Goal: Task Accomplishment & Management: Manage account settings

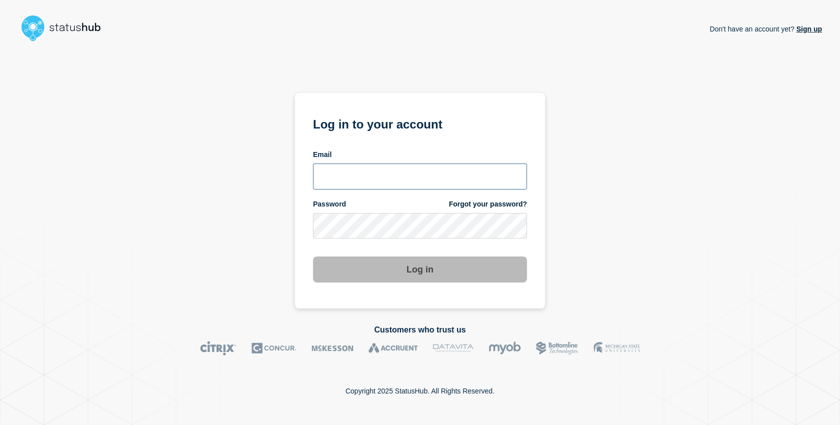
click at [423, 166] on input "email input" at bounding box center [420, 176] width 214 height 26
type input ";"
type input "larry.alvarez@catonetworks.com"
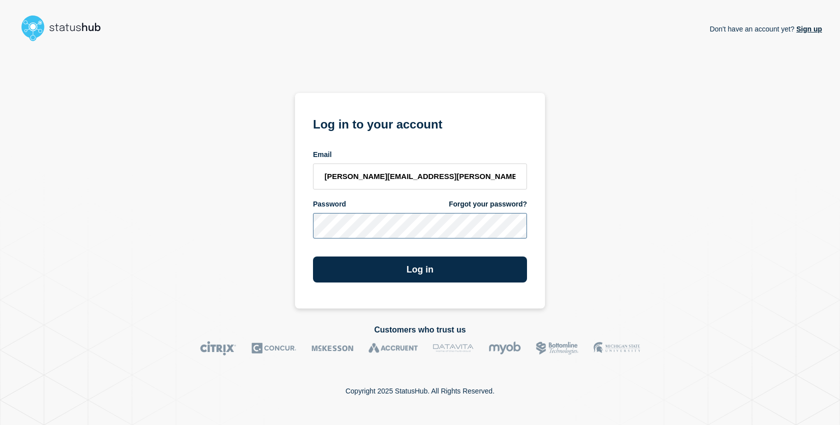
click at [313, 256] on button "Log in" at bounding box center [420, 269] width 214 height 26
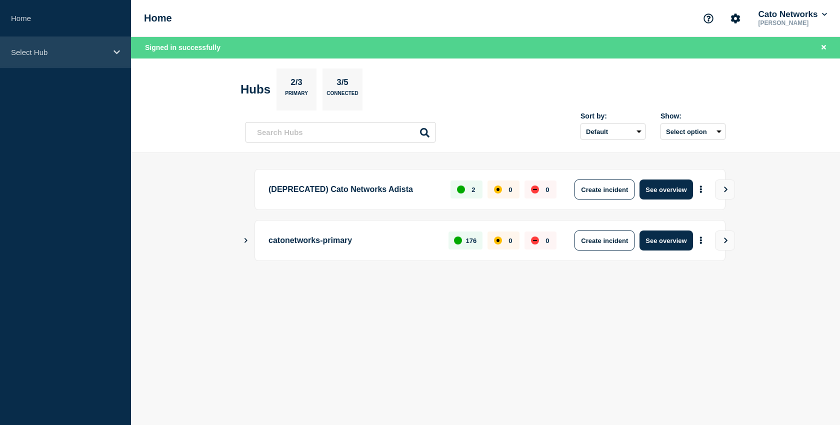
click at [46, 50] on p "Select Hub" at bounding box center [59, 52] width 96 height 8
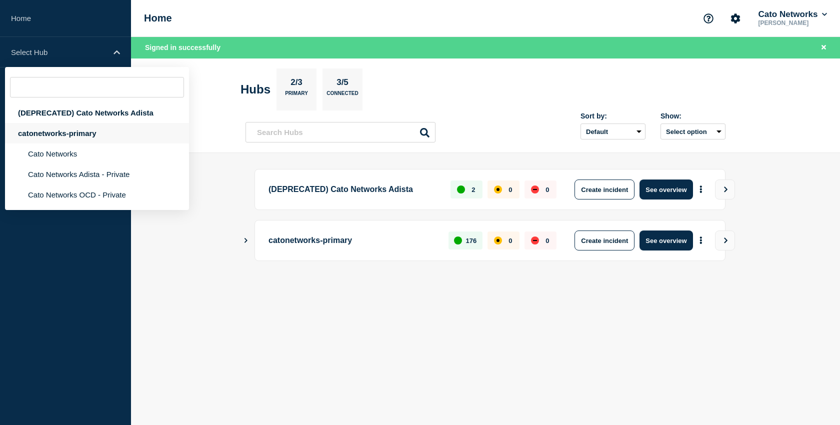
click at [69, 139] on div "catonetworks-primary" at bounding box center [97, 133] width 184 height 20
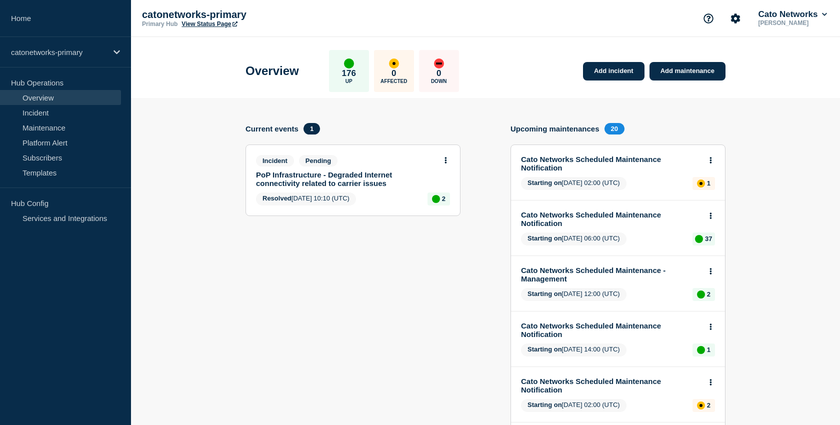
click at [321, 177] on link "PoP Infrastructure - Degraded Internet connectivity related to carrier issues" at bounding box center [346, 178] width 180 height 17
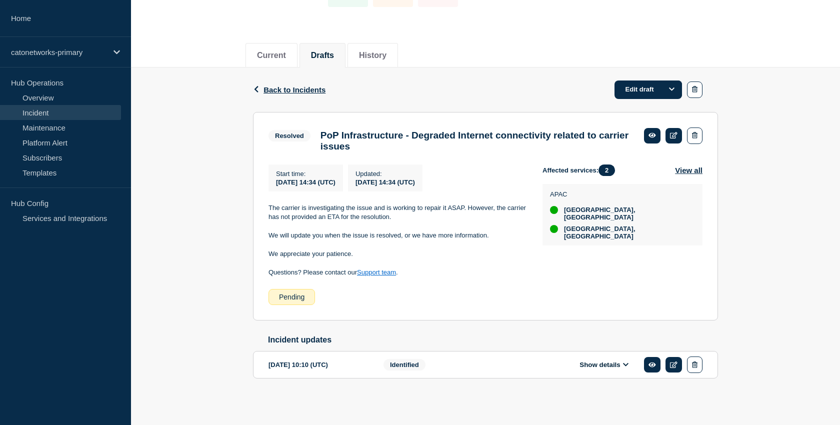
scroll to position [99, 0]
click at [642, 80] on link "Edit draft" at bounding box center [647, 89] width 67 height 18
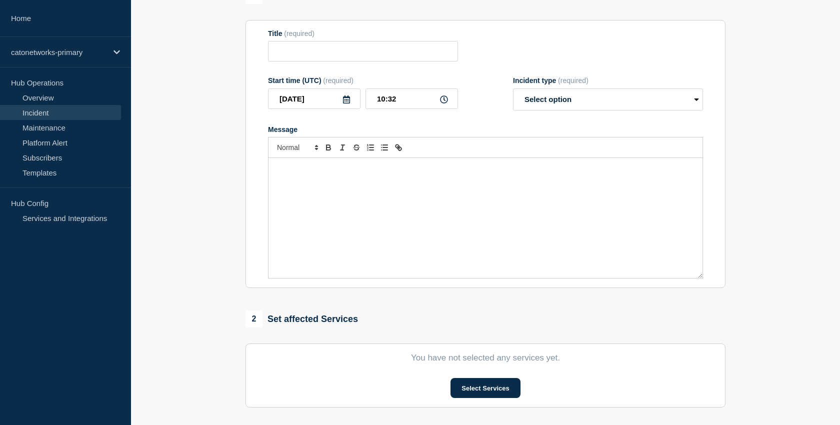
type input "PoP Infrastructure - Degraded Internet connectivity related to carrier issues"
type input "[DATE]"
type input "14:34"
select select "resolved"
radio input "false"
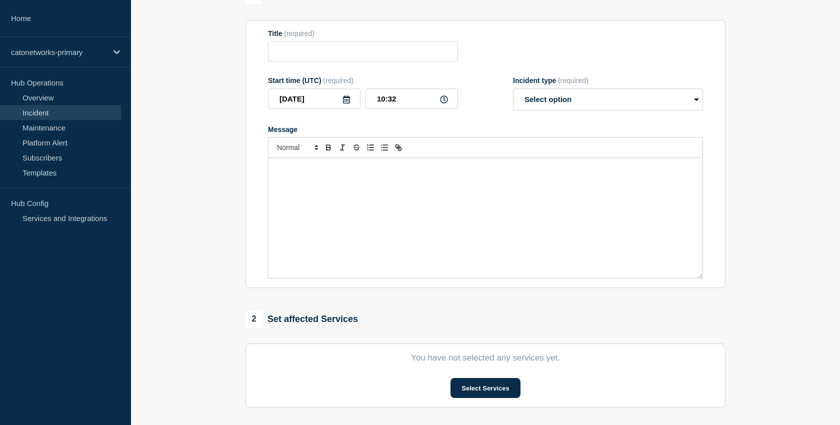
radio input "true"
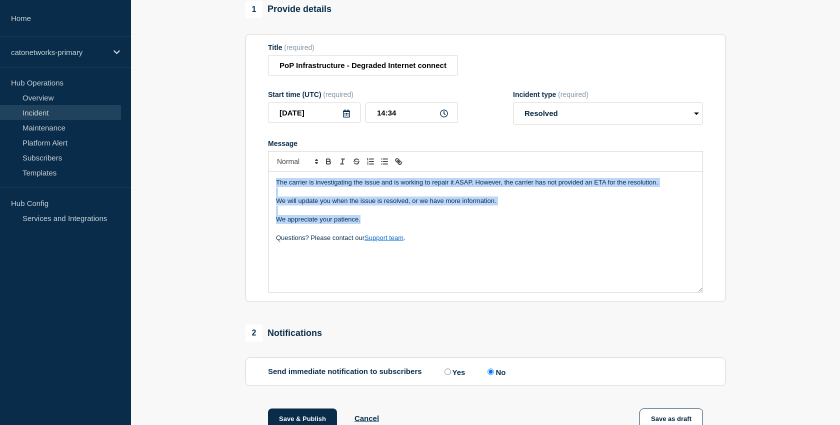
drag, startPoint x: 368, startPoint y: 229, endPoint x: 259, endPoint y: 180, distance: 119.7
click at [259, 180] on section "Title (required) PoP Infrastructure - Degraded Internet connectivity related to…" at bounding box center [485, 168] width 480 height 268
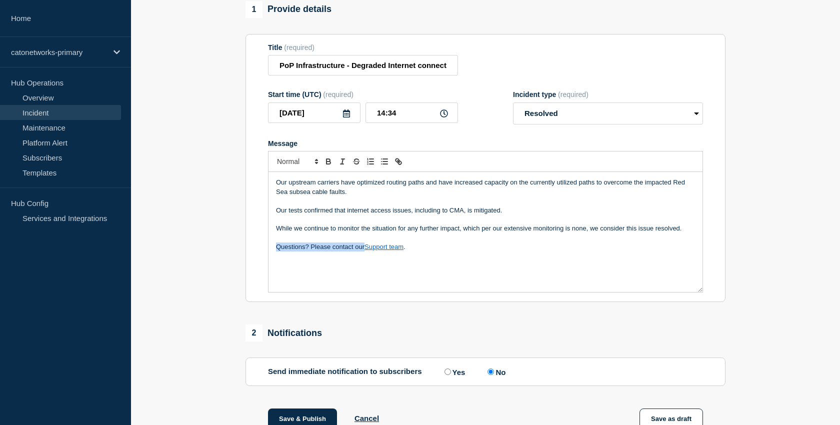
drag, startPoint x: 364, startPoint y: 256, endPoint x: 276, endPoint y: 257, distance: 88.5
click at [276, 251] on p "Questions? Please contact our Support team ." at bounding box center [485, 246] width 419 height 9
paste div "Message"
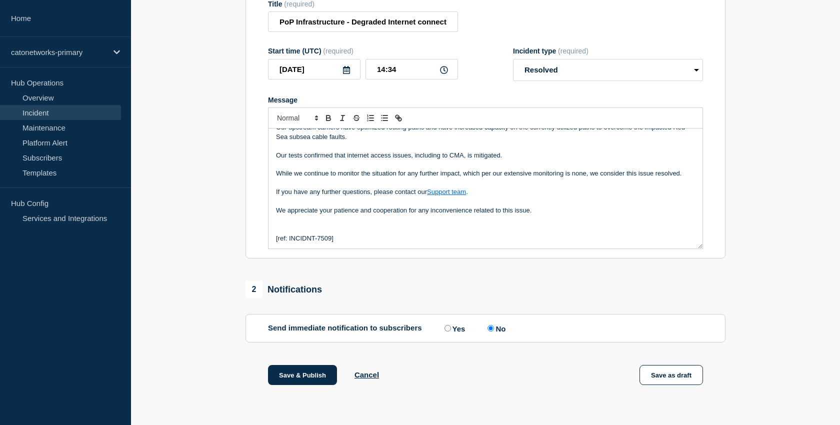
scroll to position [9, 0]
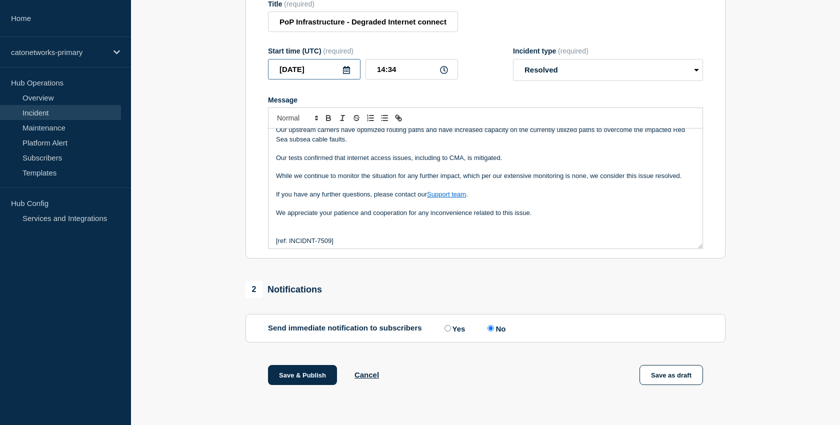
click at [320, 66] on input "[DATE]" at bounding box center [314, 69] width 92 height 20
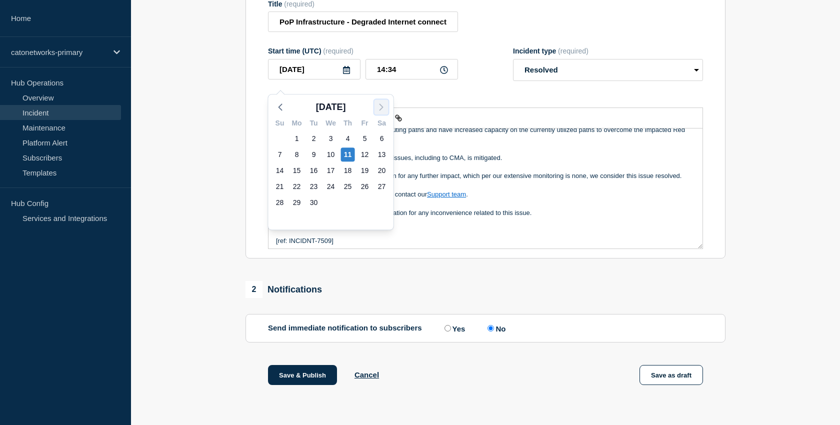
click at [380, 104] on polyline "button" at bounding box center [381, 107] width 3 height 6
click at [363, 131] on div "3" at bounding box center [365, 138] width 14 height 14
type input "[DATE]"
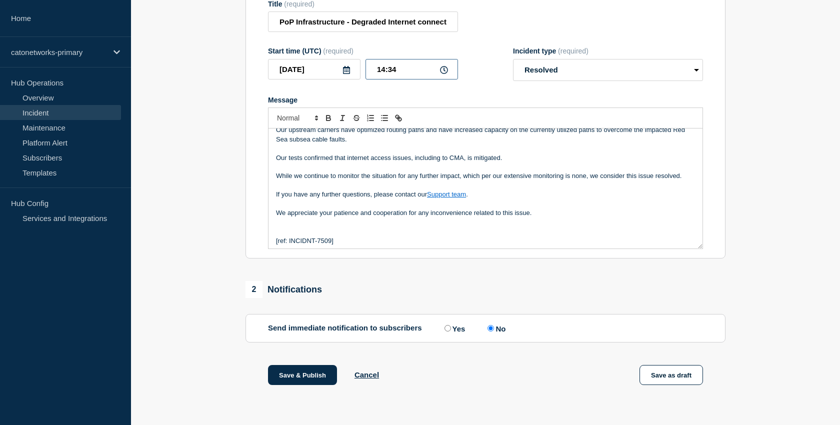
click at [387, 66] on input "14:34" at bounding box center [411, 69] width 92 height 20
type input "10:30"
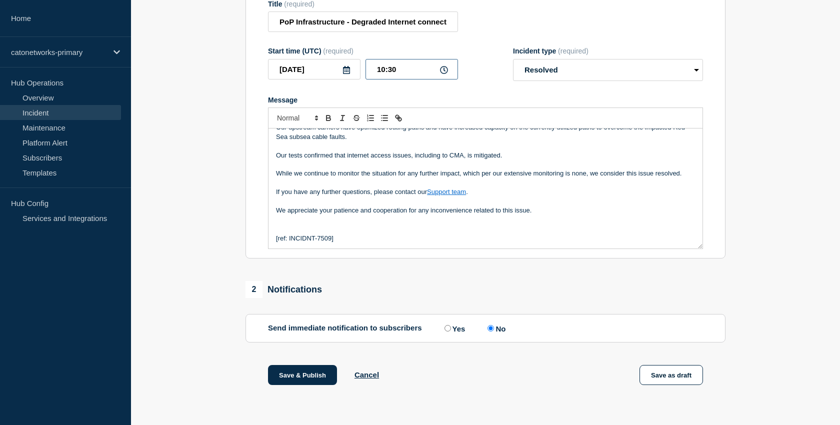
scroll to position [0, 0]
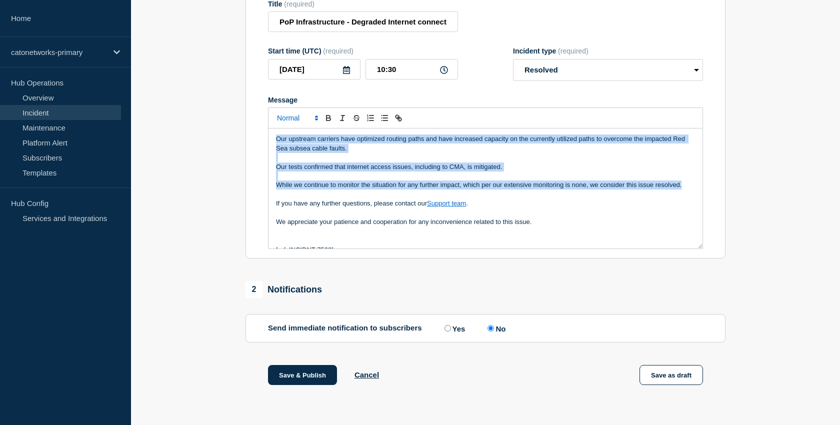
drag, startPoint x: 684, startPoint y: 186, endPoint x: 278, endPoint y: 115, distance: 411.5
click at [278, 115] on div "Our upstream carriers have optimized routing paths and have increased capacity …" at bounding box center [485, 177] width 435 height 141
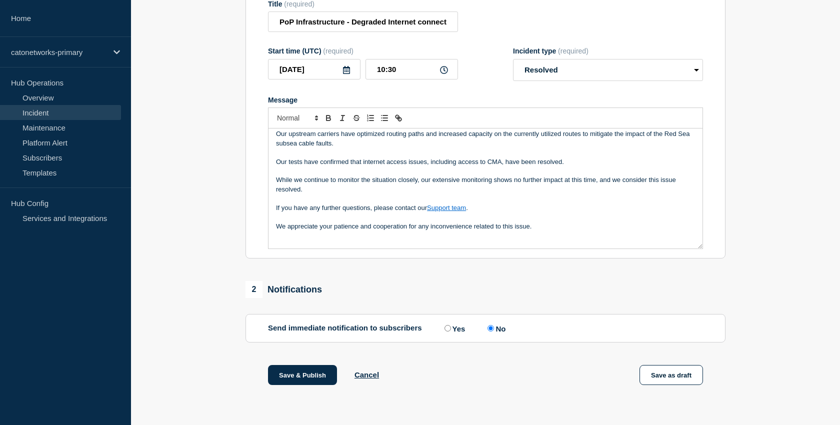
scroll to position [21, 0]
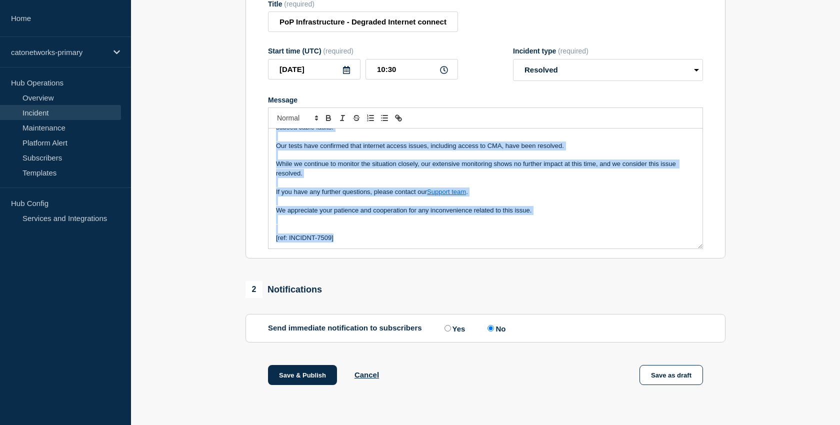
copy div "Our upstream carriers have optimized routing paths and increased capacity on th…"
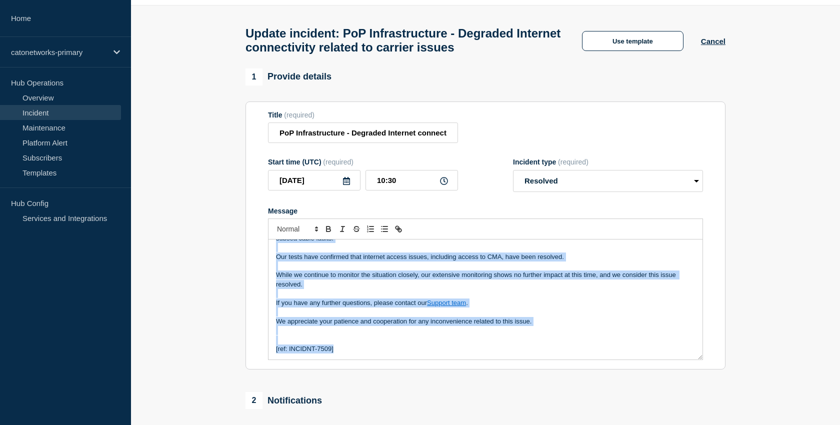
scroll to position [47, 0]
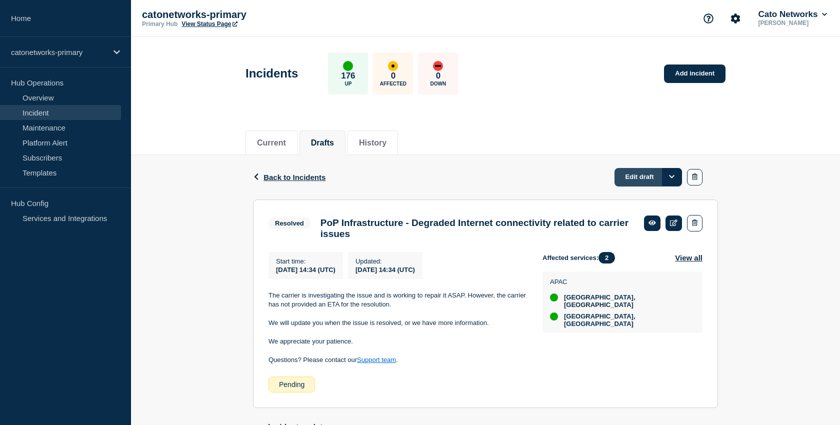
click at [642, 180] on link "Edit draft" at bounding box center [647, 177] width 67 height 18
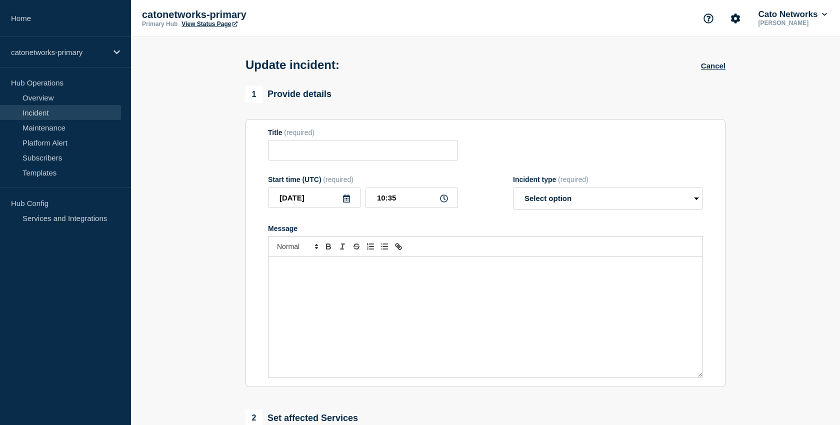
type input "PoP Infrastructure - Degraded Internet connectivity related to carrier issues"
type input "[DATE]"
type input "14:34"
select select "resolved"
radio input "false"
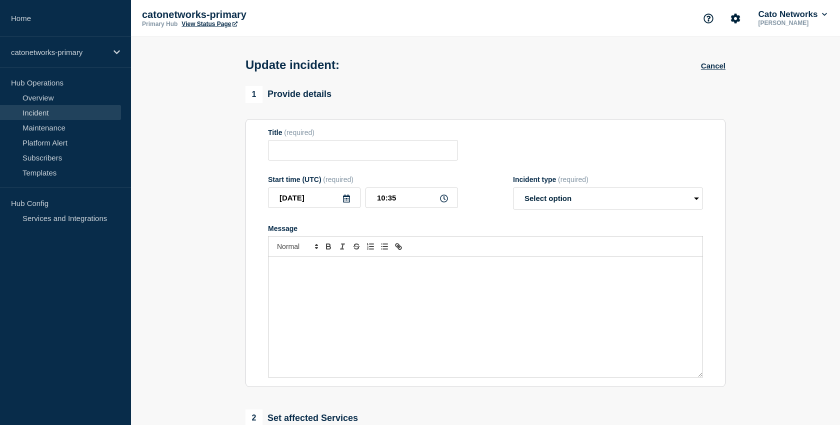
radio input "true"
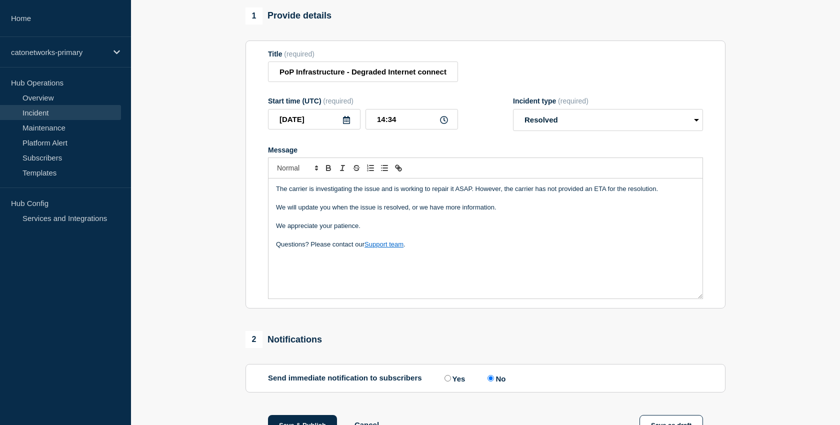
scroll to position [152, 0]
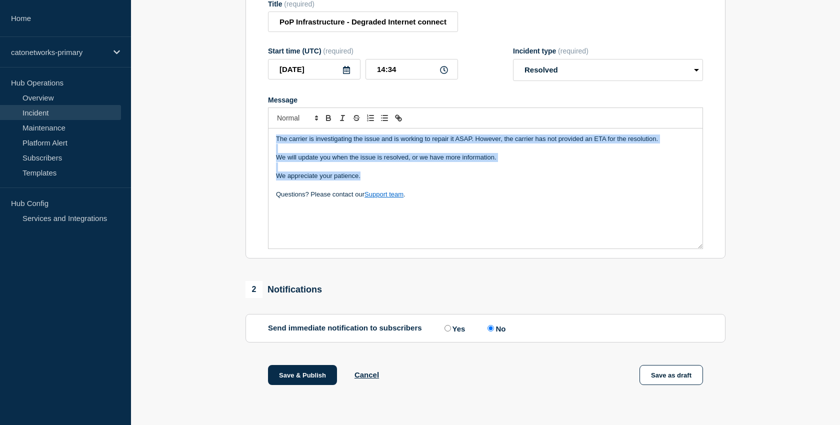
drag, startPoint x: 364, startPoint y: 177, endPoint x: 271, endPoint y: 136, distance: 101.3
click at [271, 136] on div "The carrier is investigating the issue and is working to repair it ASAP. Howeve…" at bounding box center [485, 188] width 434 height 120
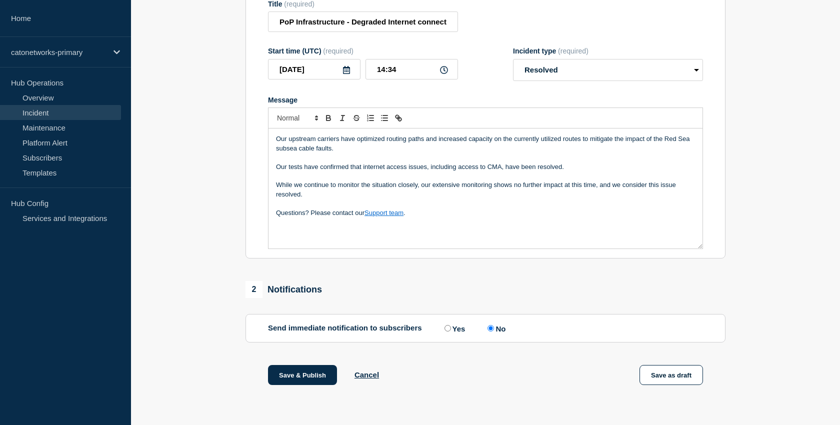
drag, startPoint x: 365, startPoint y: 210, endPoint x: 276, endPoint y: 215, distance: 89.1
click at [276, 215] on p "Questions? Please contact our Support team ." at bounding box center [485, 212] width 419 height 9
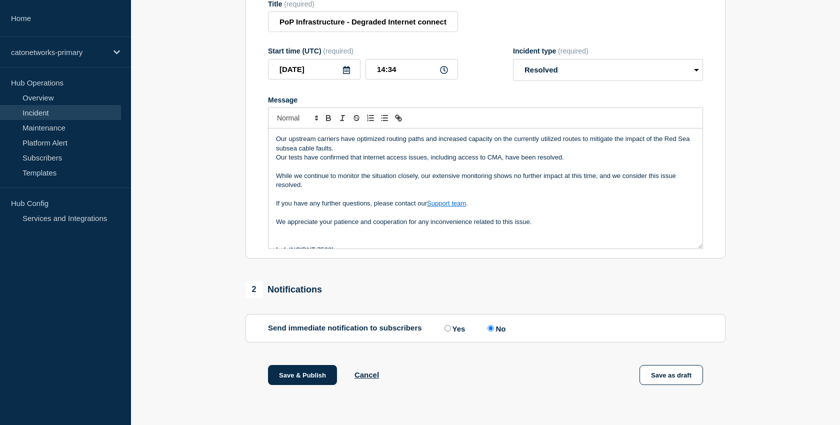
scroll to position [5, 0]
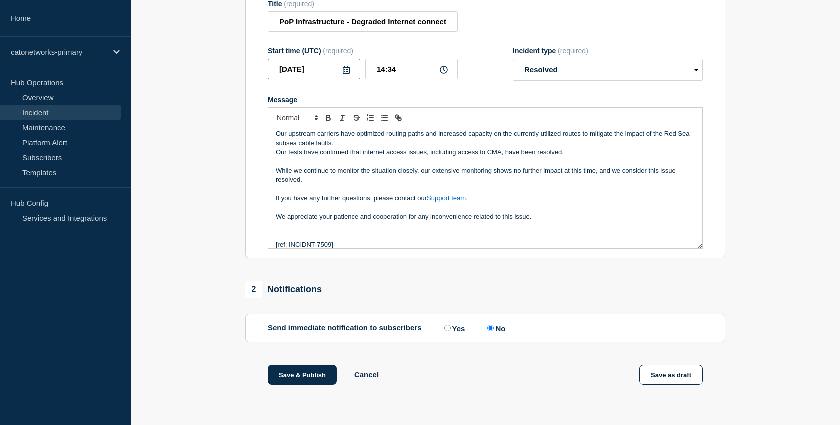
click at [316, 70] on input "[DATE]" at bounding box center [314, 69] width 92 height 20
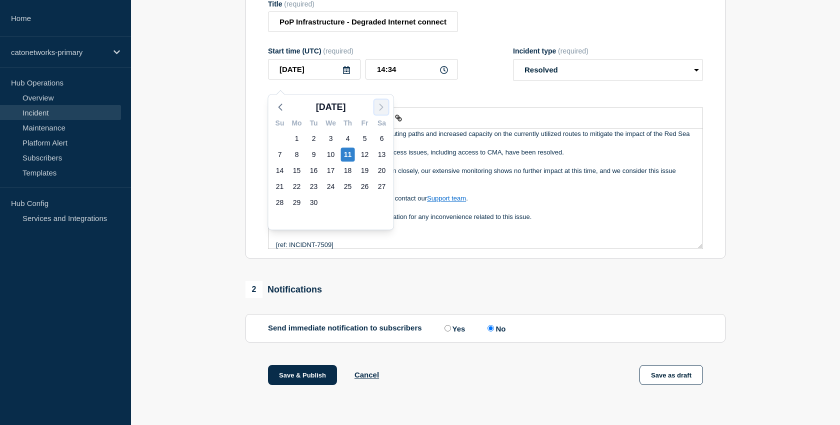
click at [379, 101] on icon "button" at bounding box center [381, 107] width 12 height 12
click at [362, 131] on div "3" at bounding box center [365, 138] width 14 height 14
type input "[DATE]"
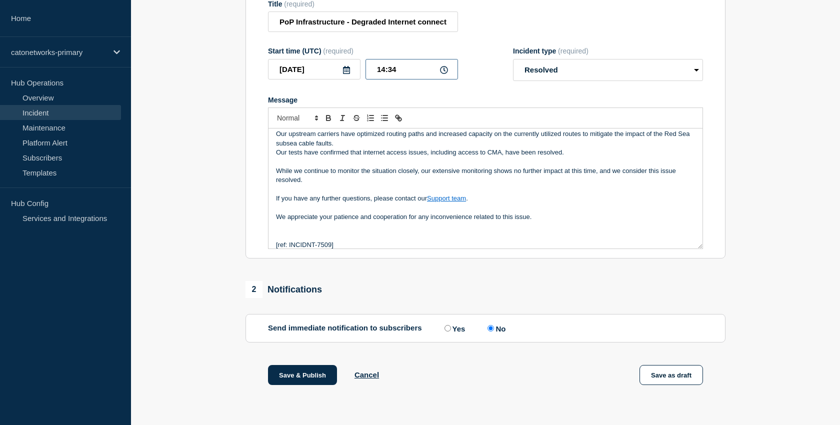
click at [382, 70] on input "14:34" at bounding box center [411, 69] width 92 height 20
type input "10:30"
click at [296, 373] on button "Save & Publish" at bounding box center [302, 375] width 69 height 20
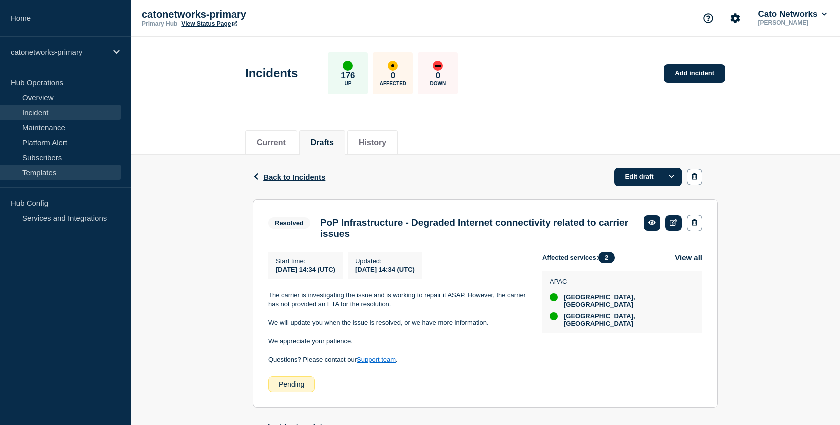
click at [45, 173] on link "Templates" at bounding box center [60, 172] width 121 height 15
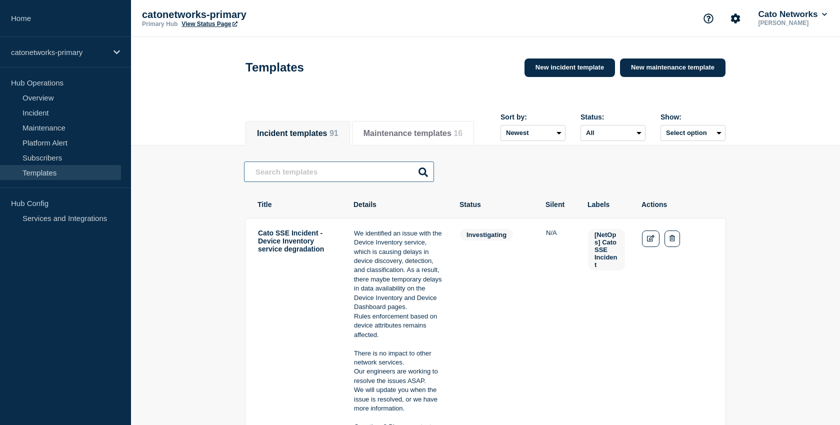
click at [294, 170] on input "text" at bounding box center [339, 171] width 190 height 20
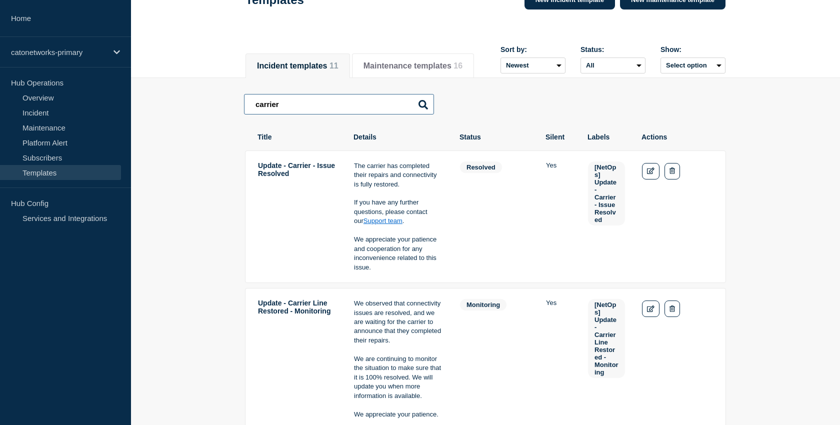
scroll to position [70, 0]
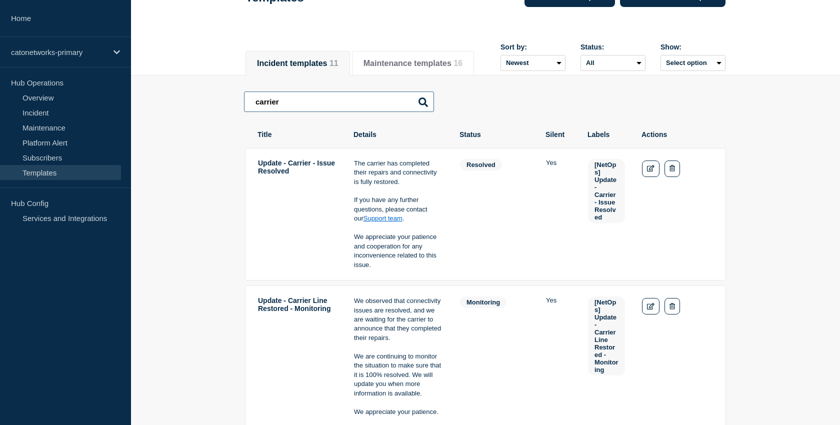
type input "carrier"
drag, startPoint x: 400, startPoint y: 224, endPoint x: 370, endPoint y: 217, distance: 30.9
click at [370, 217] on p "If you have any further questions, please contact our Support team ." at bounding box center [398, 208] width 89 height 27
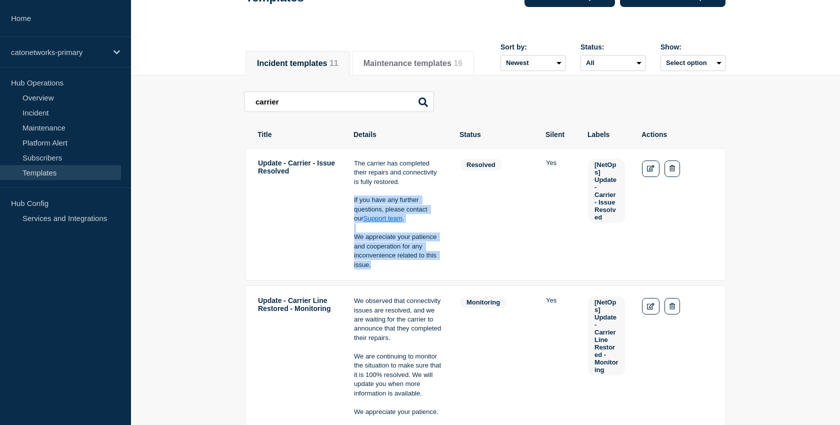
drag, startPoint x: 353, startPoint y: 204, endPoint x: 384, endPoint y: 269, distance: 71.8
click at [384, 269] on div "The carrier has completed their repairs and connectivity is fully restored. If …" at bounding box center [398, 214] width 89 height 110
copy div "If you have any further questions, please contact our Support team . We appreci…"
